Goal: Information Seeking & Learning: Learn about a topic

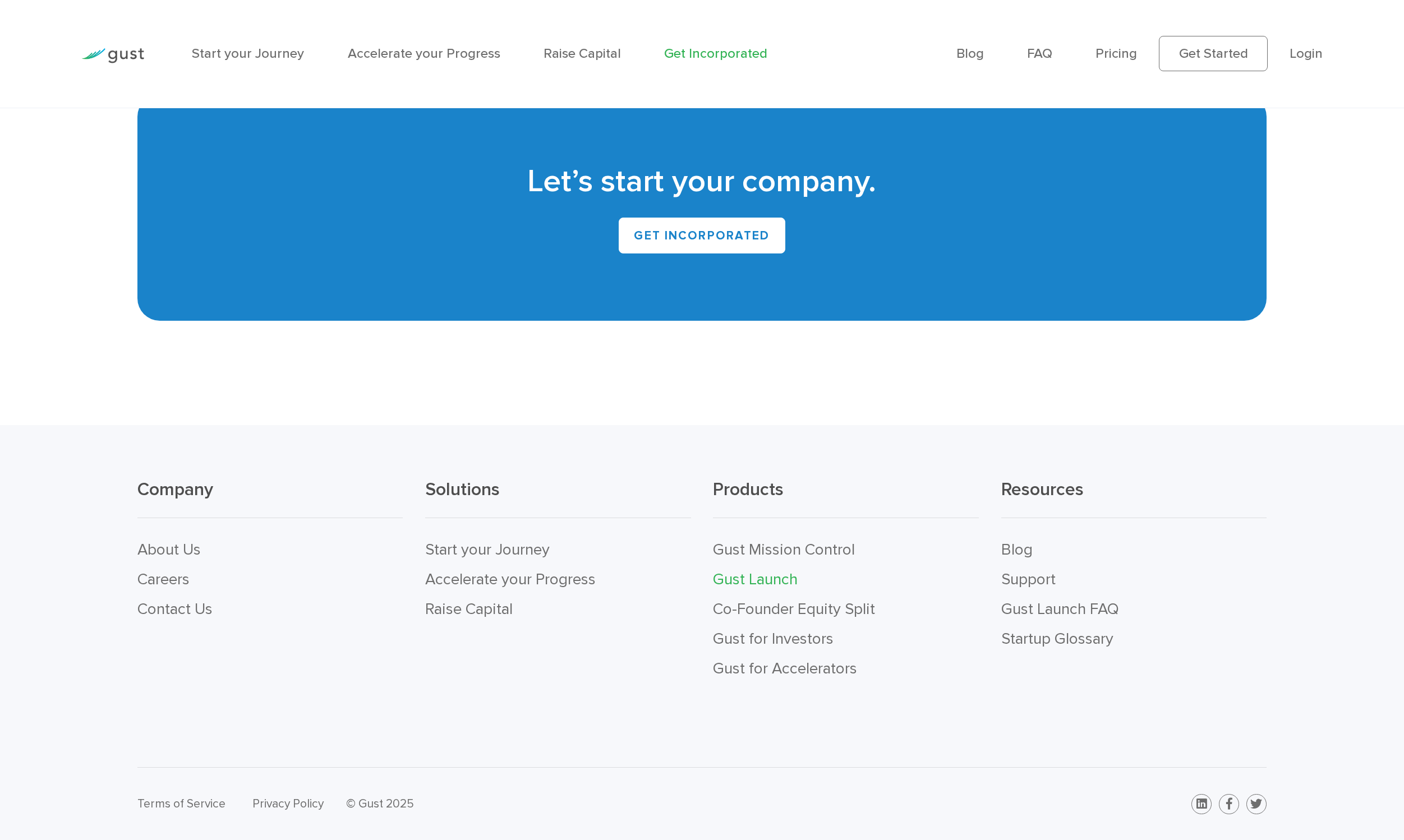
scroll to position [9054, 0]
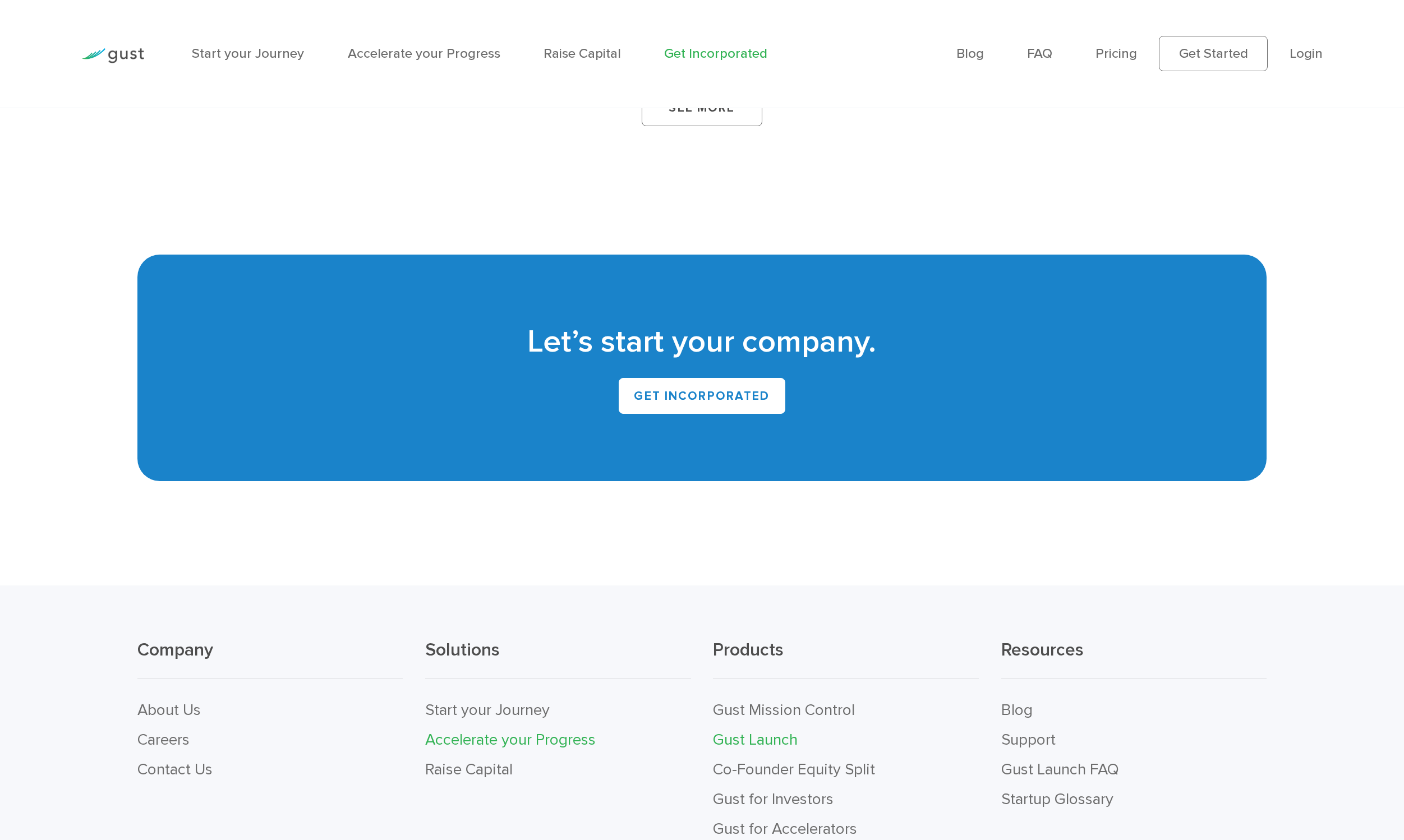
click at [534, 731] on link "Accelerate your Progress" at bounding box center [510, 740] width 170 height 19
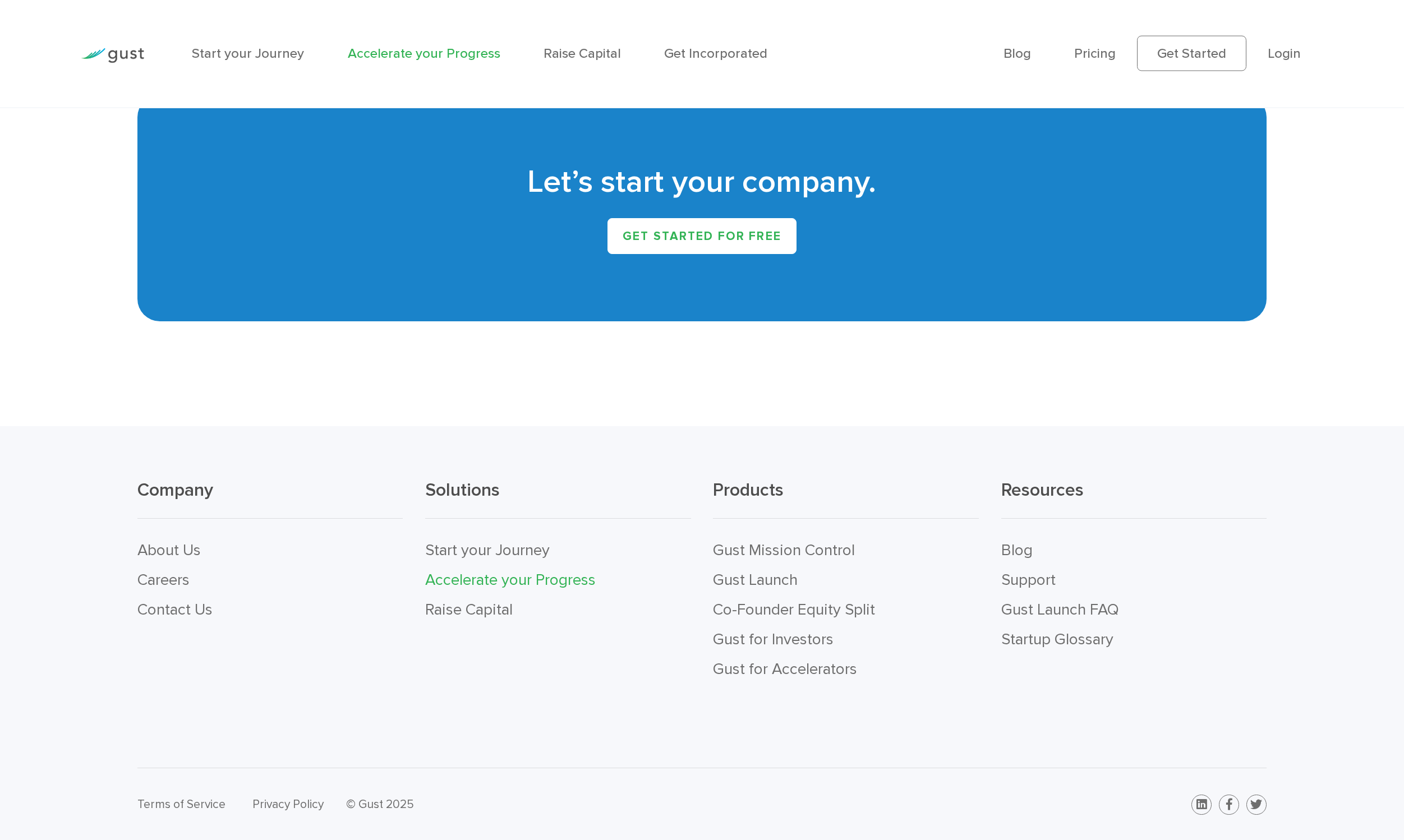
scroll to position [3052, 0]
click at [751, 610] on link "Co-Founder Equity Split" at bounding box center [794, 609] width 162 height 19
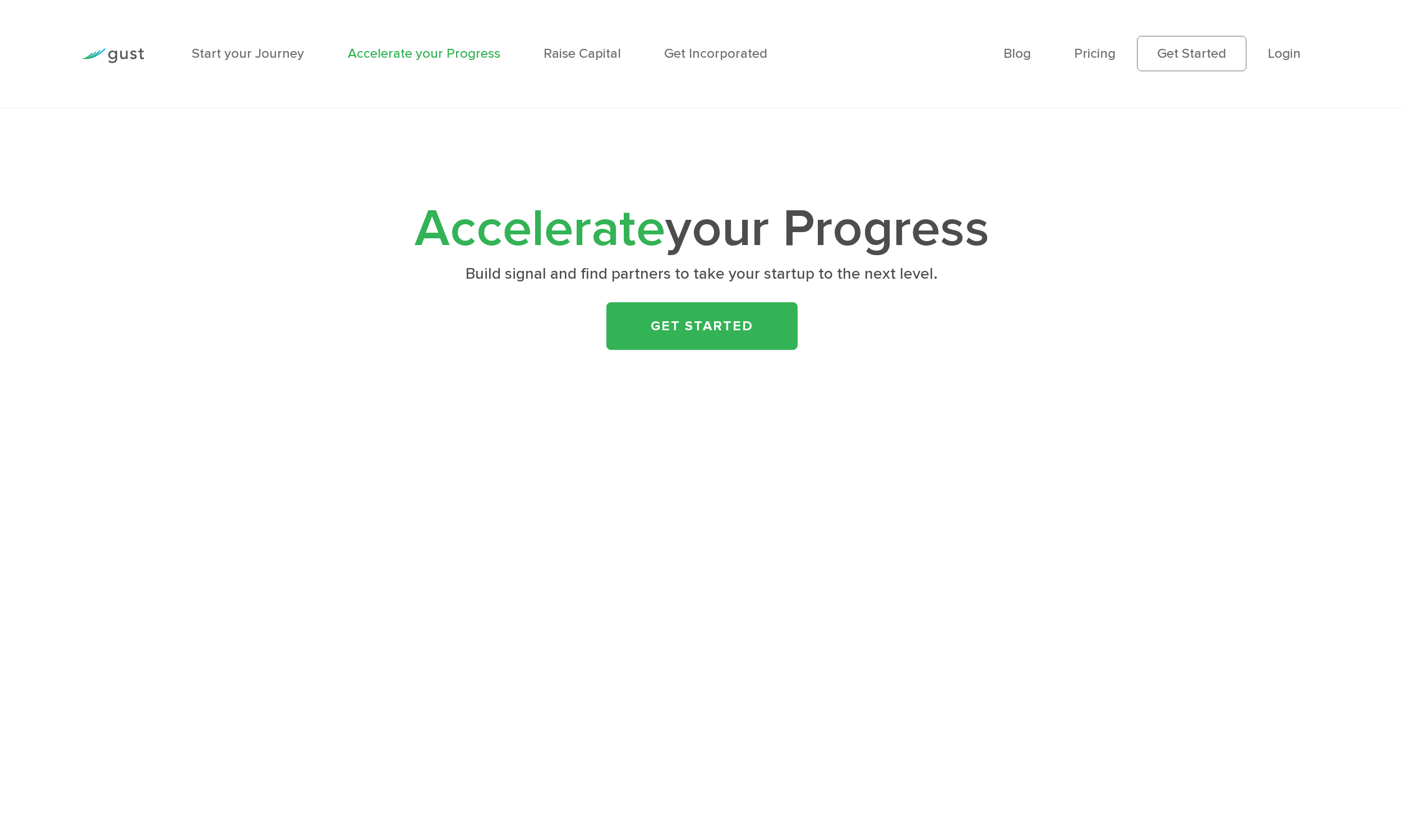
scroll to position [3263, 0]
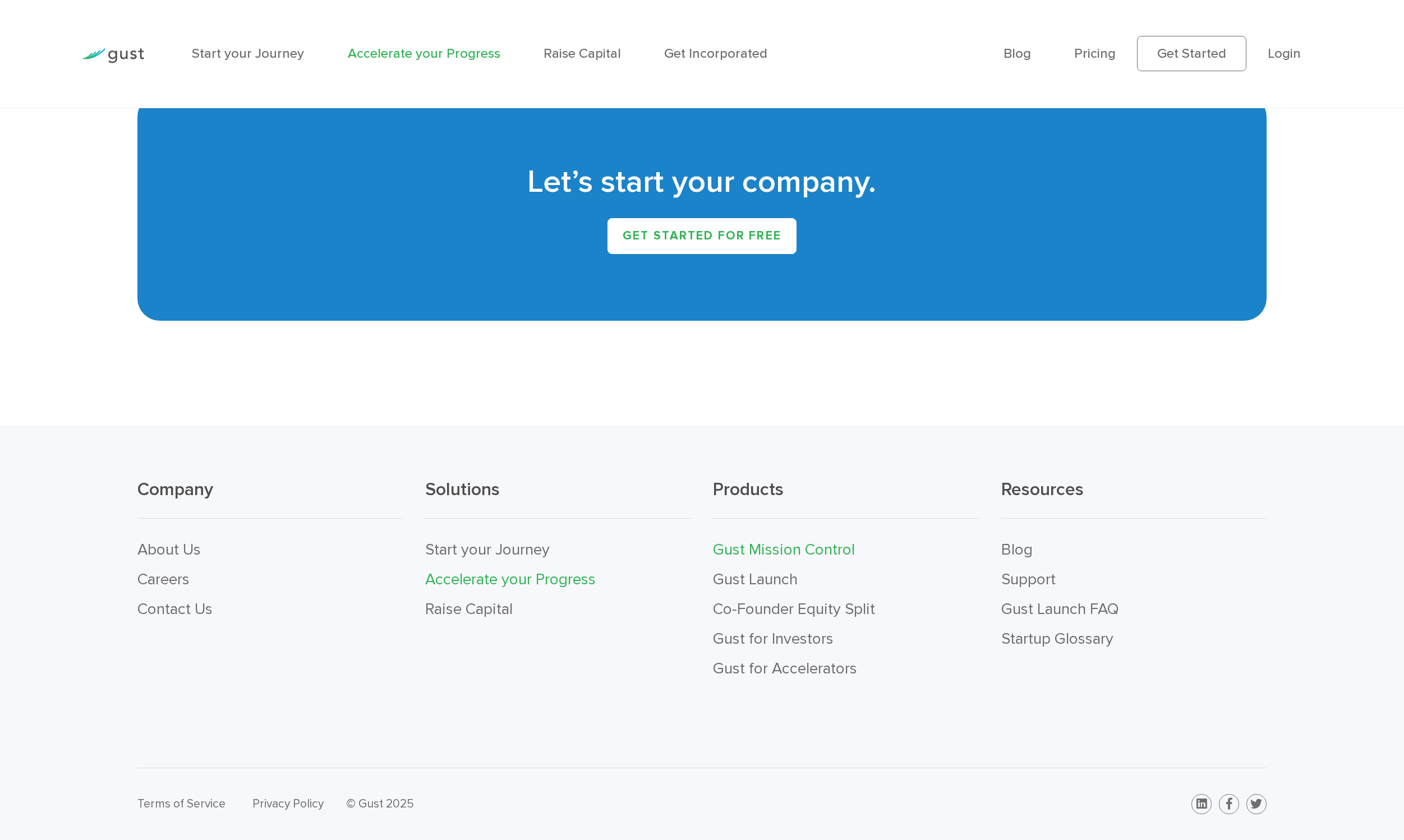
click at [779, 551] on link "Gust Mission Control" at bounding box center [784, 550] width 142 height 19
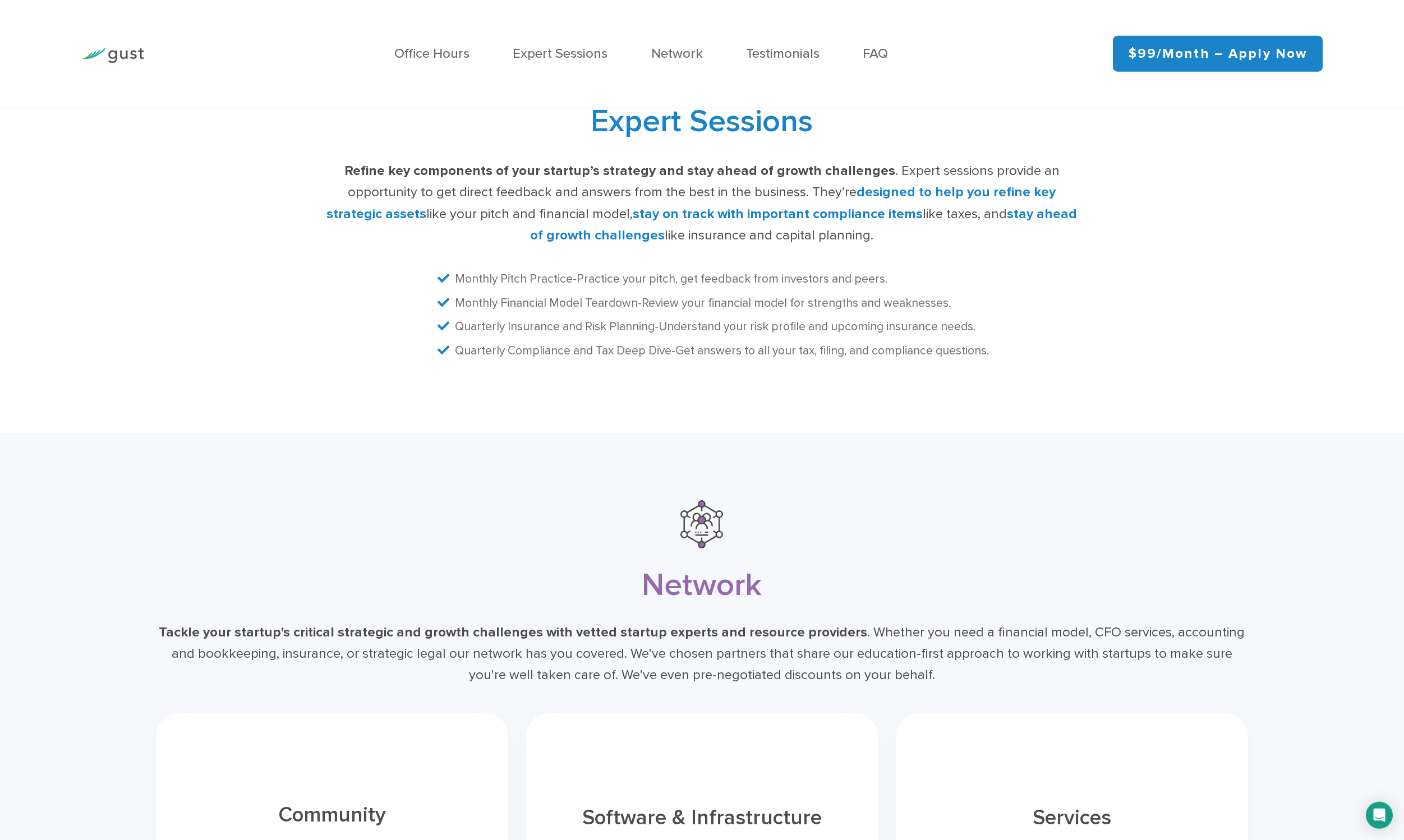
scroll to position [3250, 0]
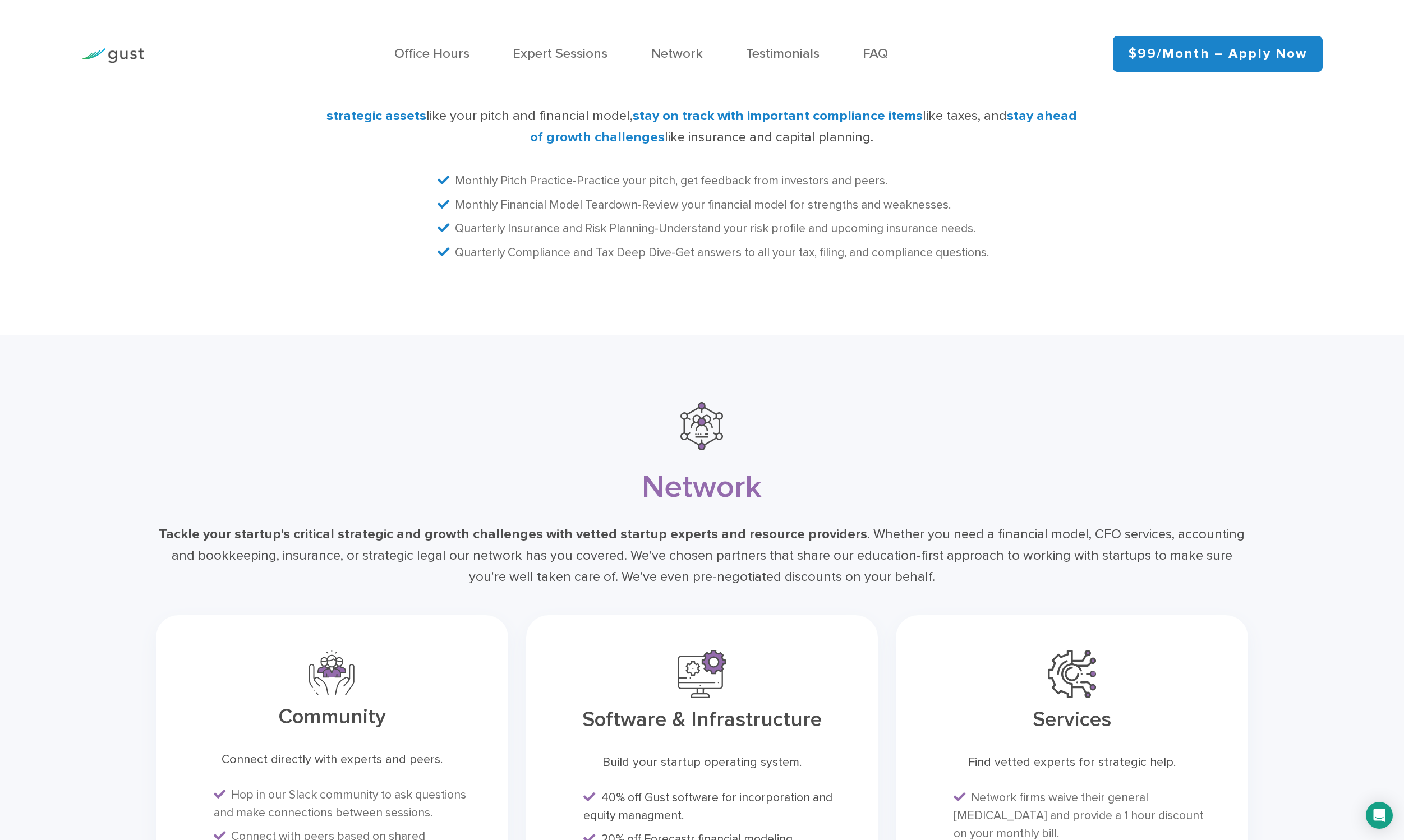
click at [708, 50] on ul "Office Hours Expert Sessions Network Testimonials FAQ" at bounding box center [640, 54] width 898 height 21
click at [686, 50] on link "Network" at bounding box center [677, 53] width 51 height 16
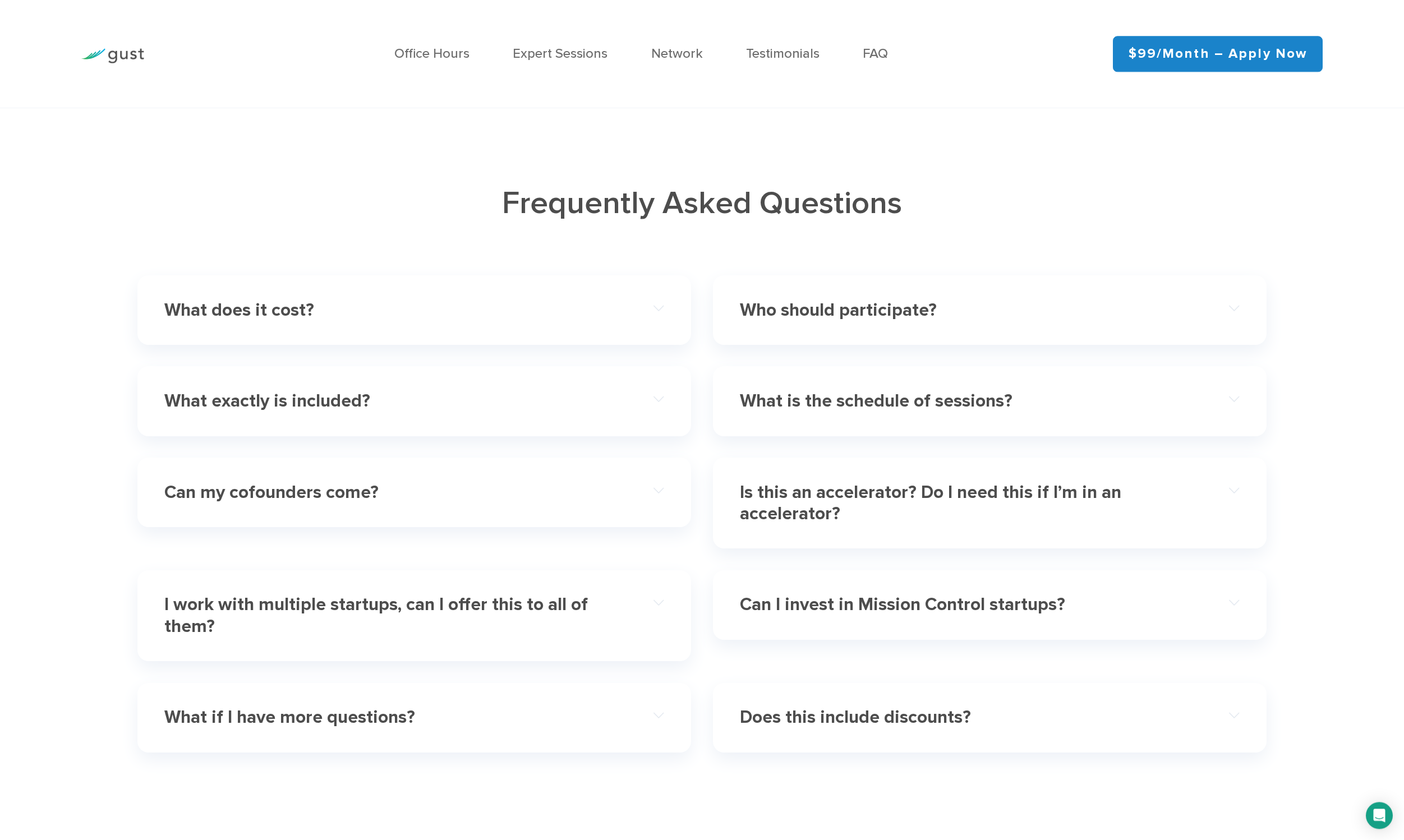
scroll to position [4328, 0]
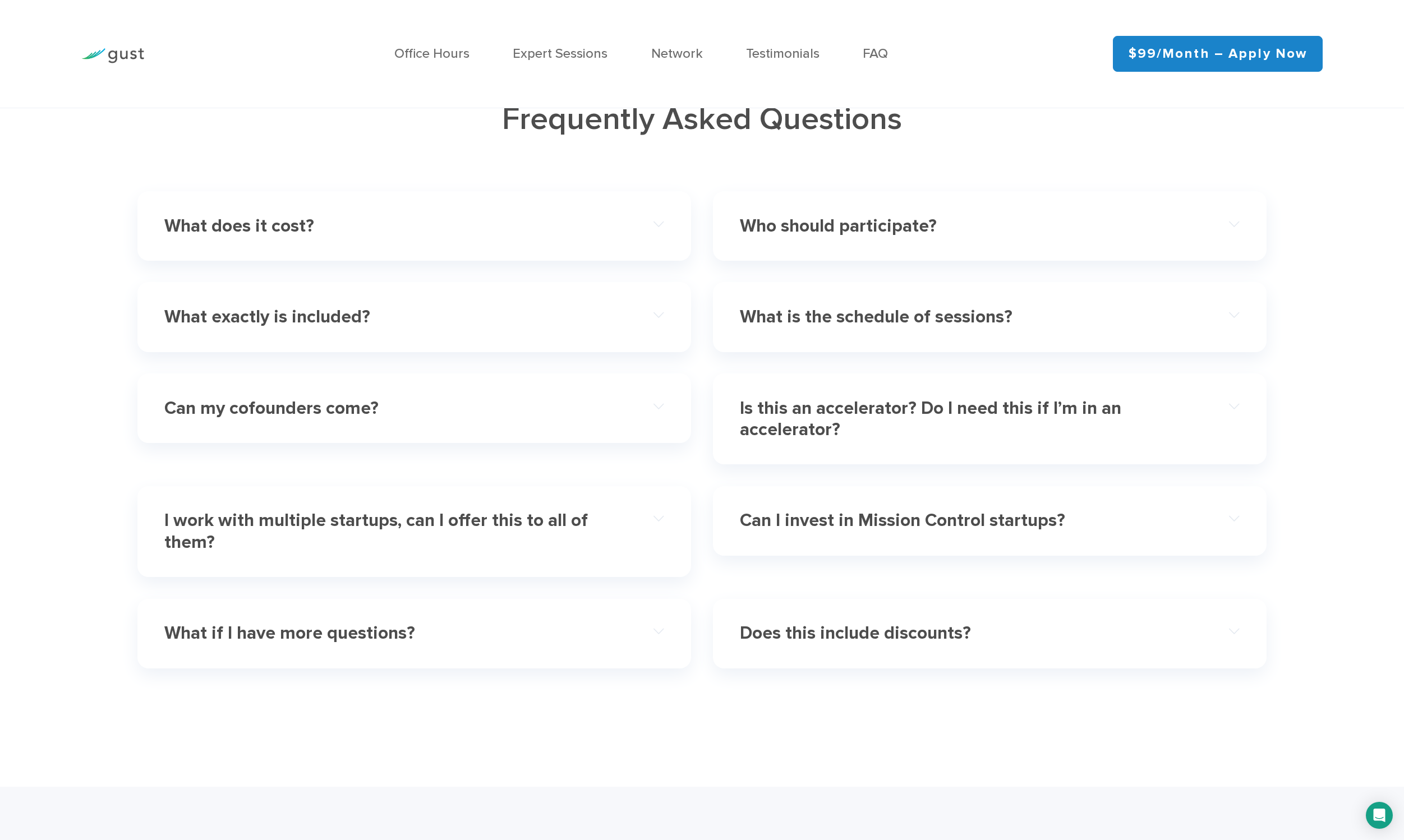
click at [829, 436] on div "Is this an accelerator? Do I need this if I’m in an accelerator?" at bounding box center [990, 419] width 499 height 67
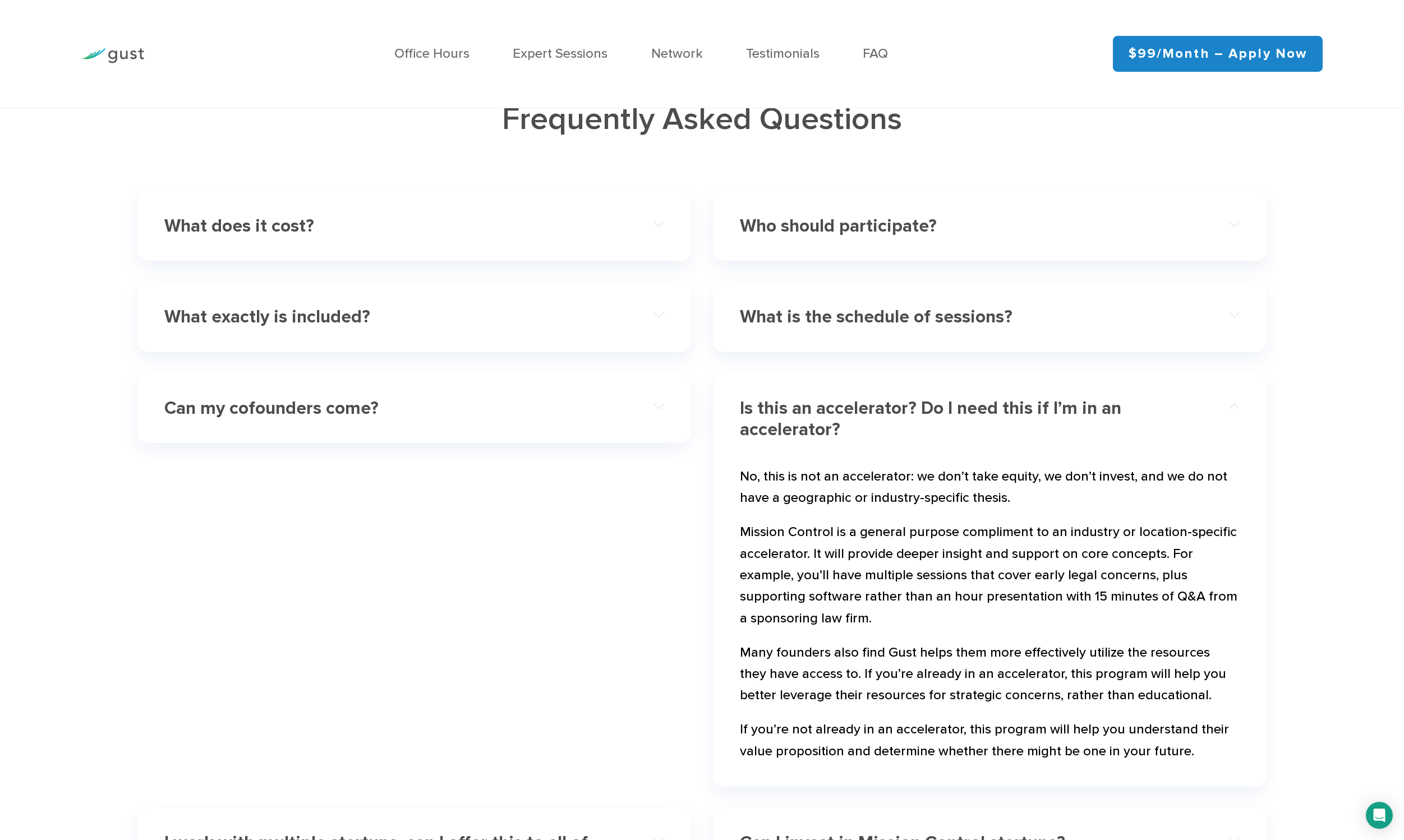
click at [829, 436] on div "Is this an accelerator? Do I need this if I’m in an accelerator?" at bounding box center [990, 419] width 499 height 67
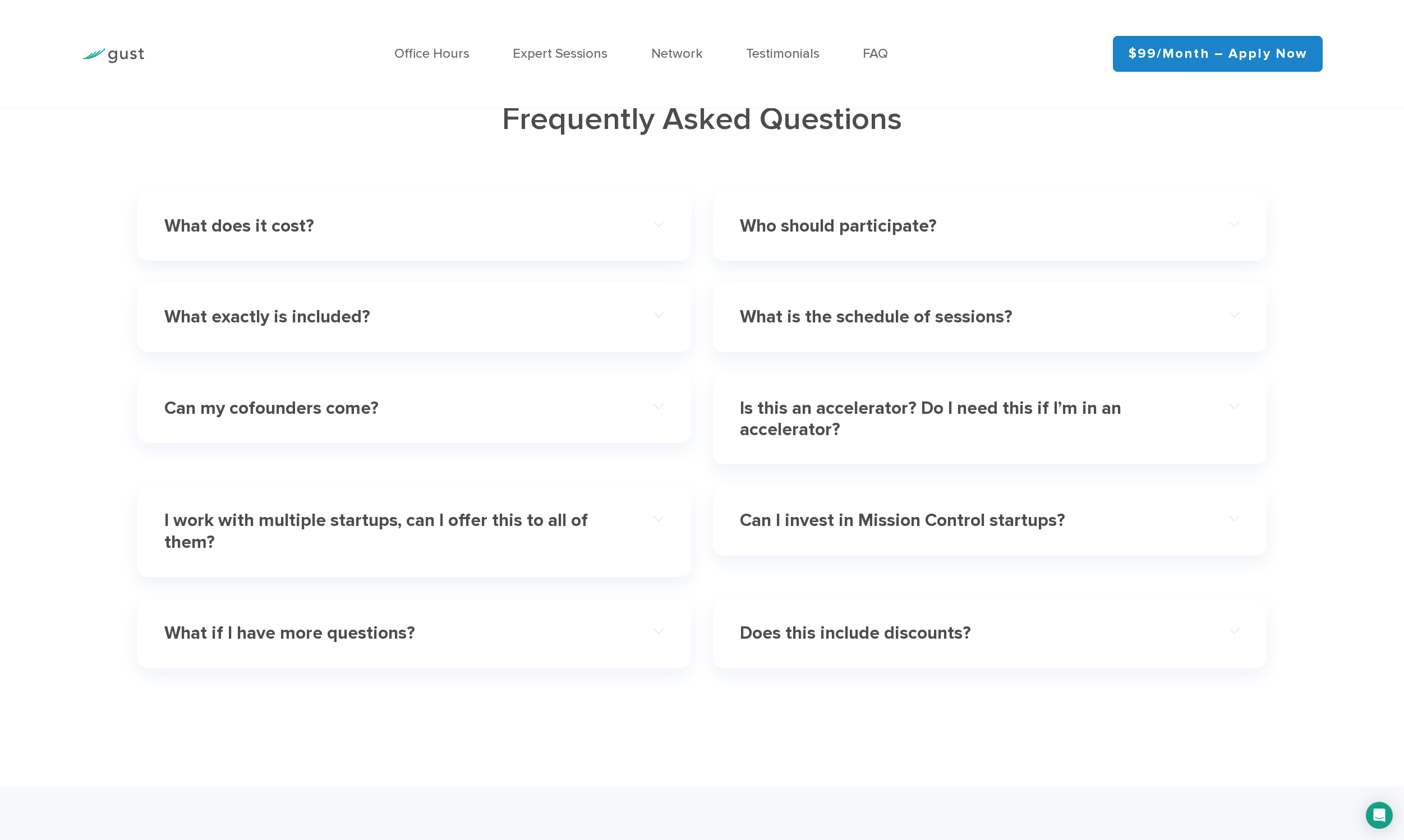
click at [533, 221] on h4 "What does it cost?" at bounding box center [389, 225] width 450 height 21
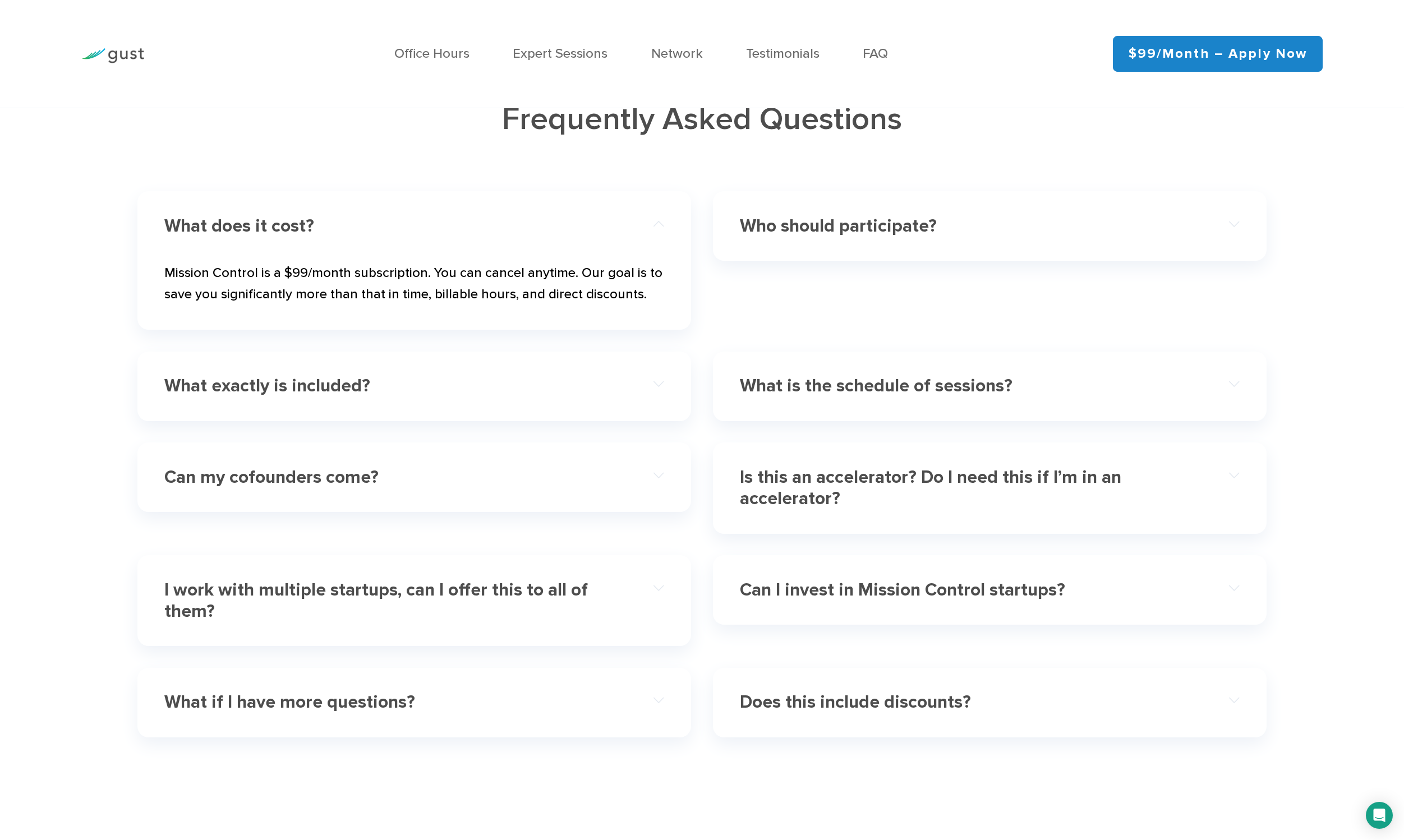
click at [528, 389] on h4 "What exactly is included?" at bounding box center [389, 385] width 450 height 21
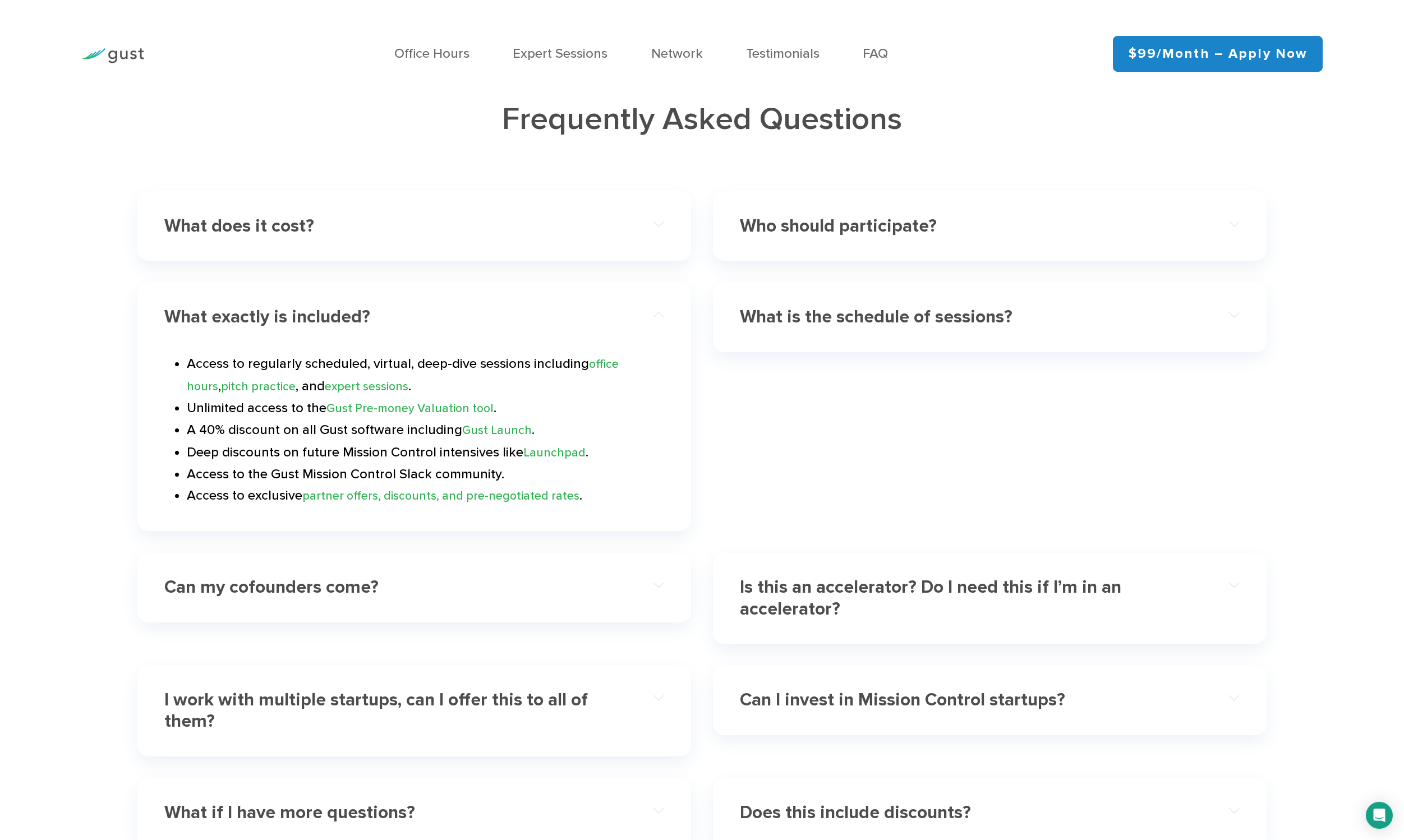
click at [342, 491] on link "partner offers, discounts, and pre-negotiated rates" at bounding box center [440, 495] width 277 height 14
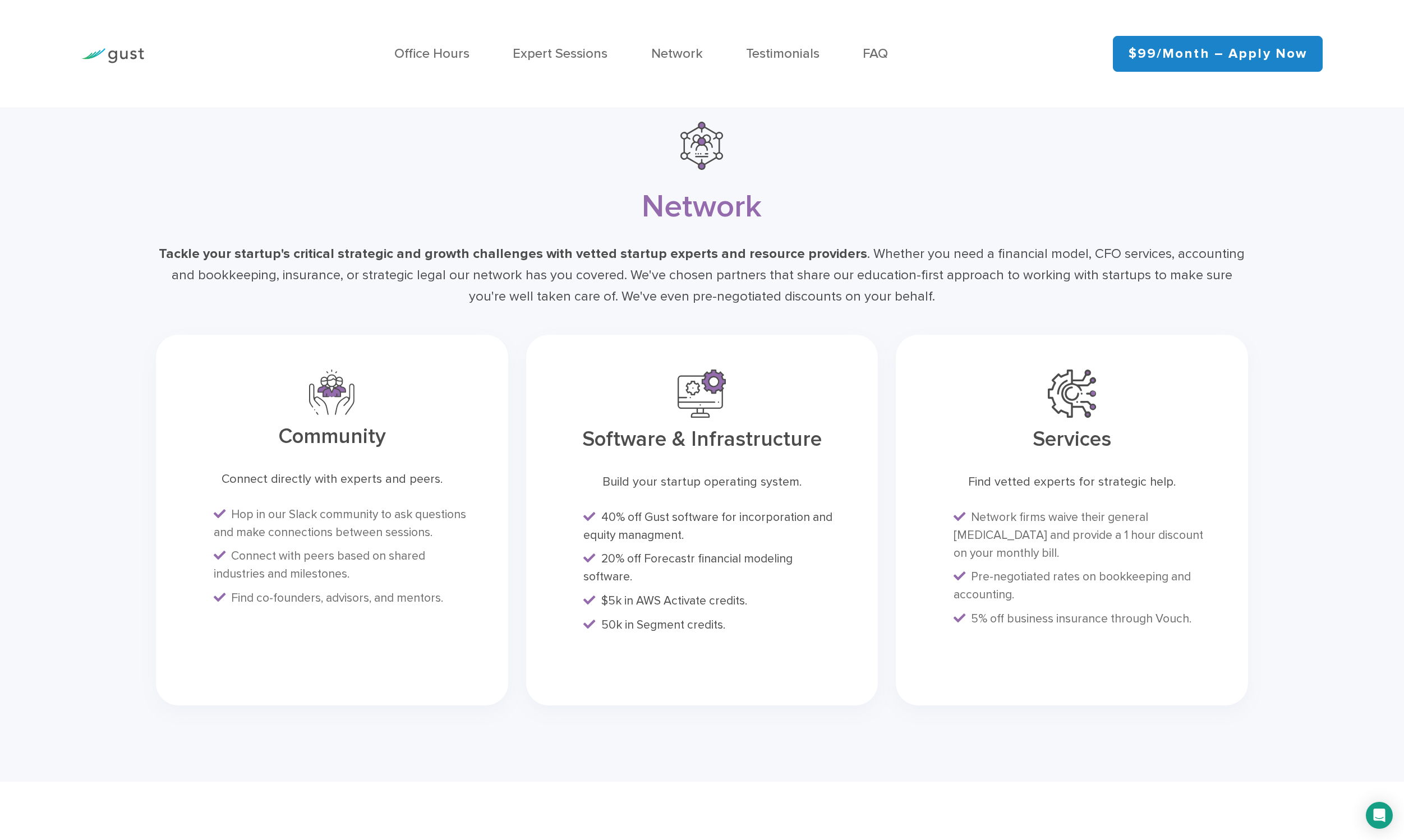
scroll to position [3477, 0]
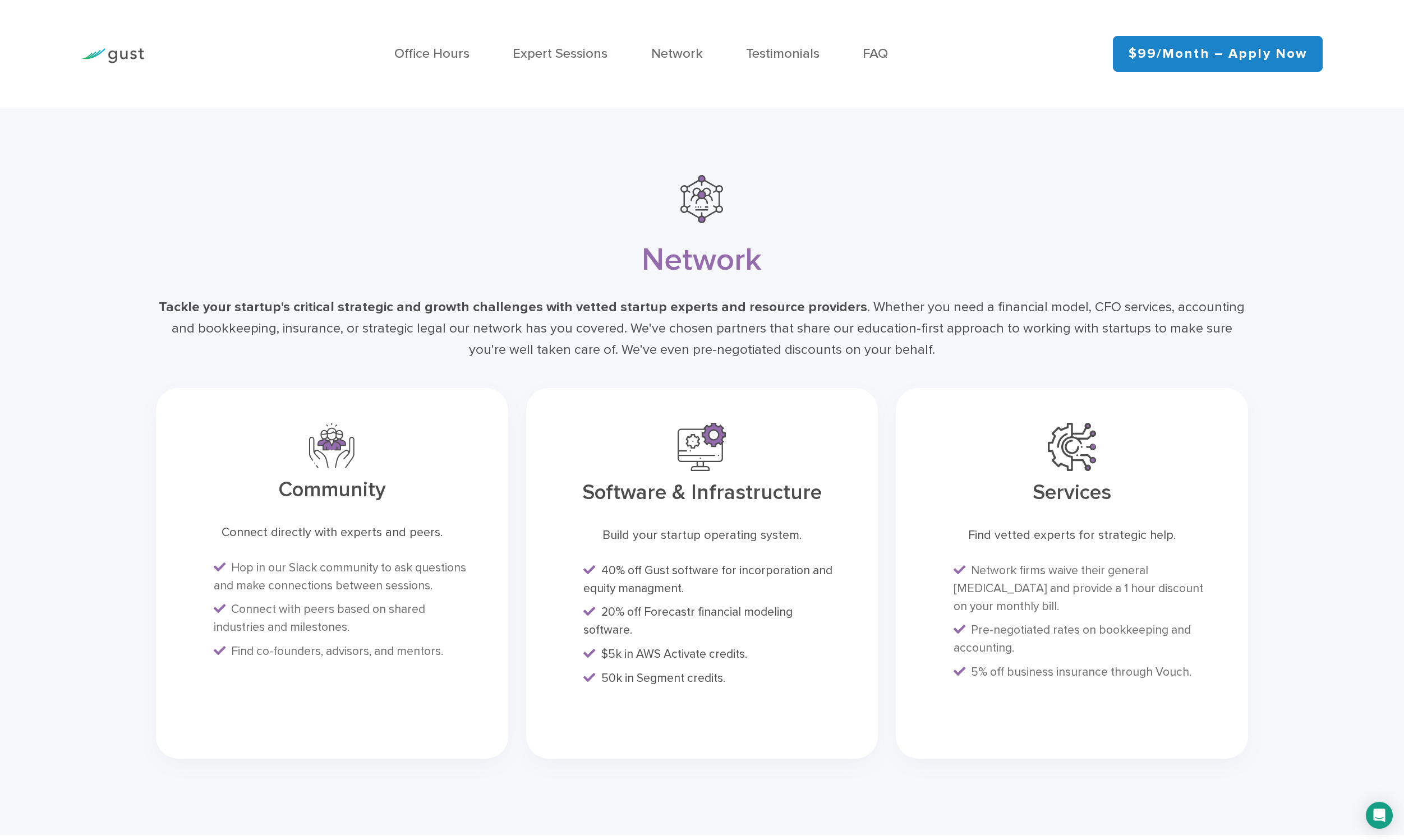
click at [142, 527] on div "Network Tackle your startup's critical strategic and growth challenges with vet…" at bounding box center [702, 471] width 1404 height 727
